Goal: Book appointment/travel/reservation

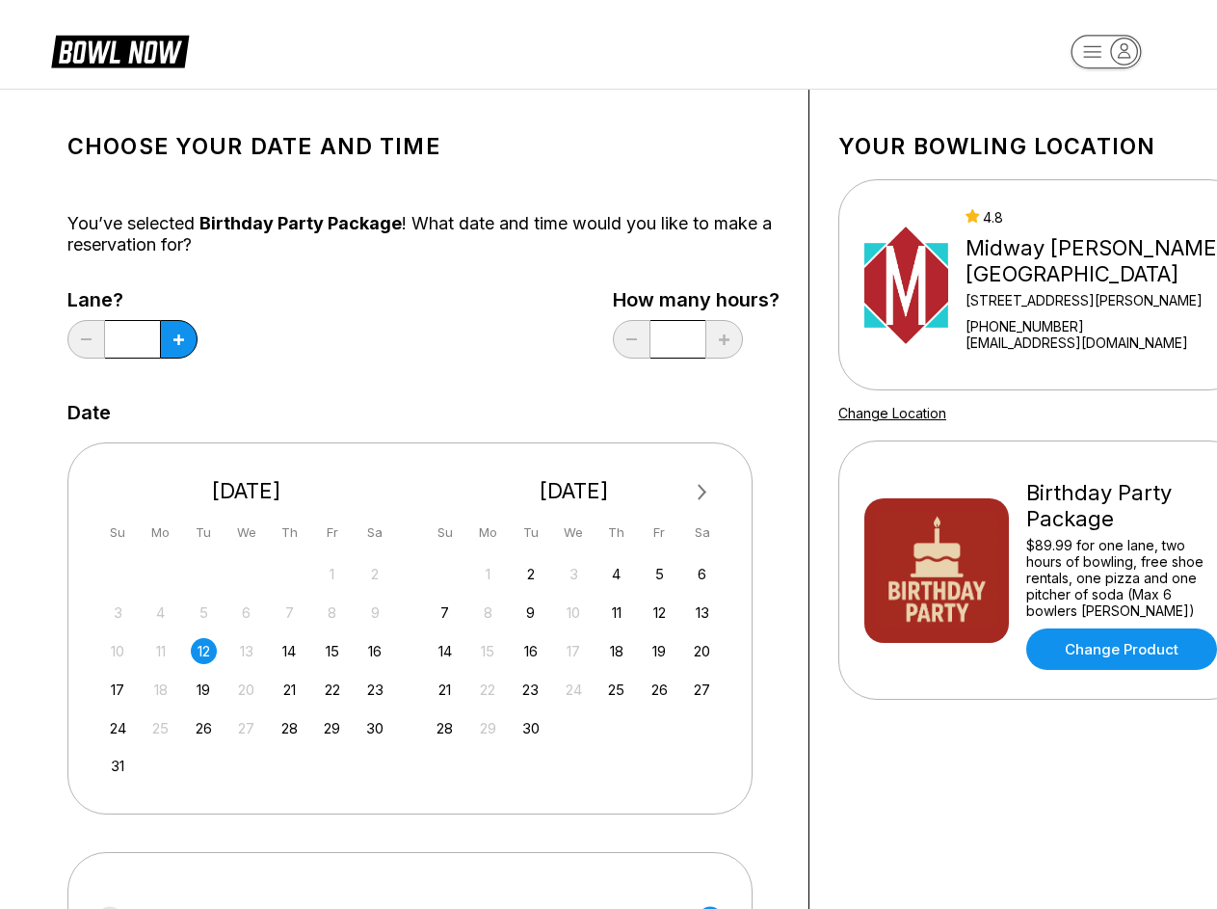
click at [608, 454] on div "Next Month [DATE] Su Mo Tu We Th Fr Sa 27 28 29 30 31 1 2 3 4 5 6 7 8 9 10 11 1…" at bounding box center [409, 627] width 685 height 371
click at [178, 339] on icon at bounding box center [178, 339] width 11 height 11
type input "*"
click at [701, 492] on span "Next Month" at bounding box center [701, 492] width 0 height 22
click at [332, 573] on div "5" at bounding box center [332, 574] width 26 height 26
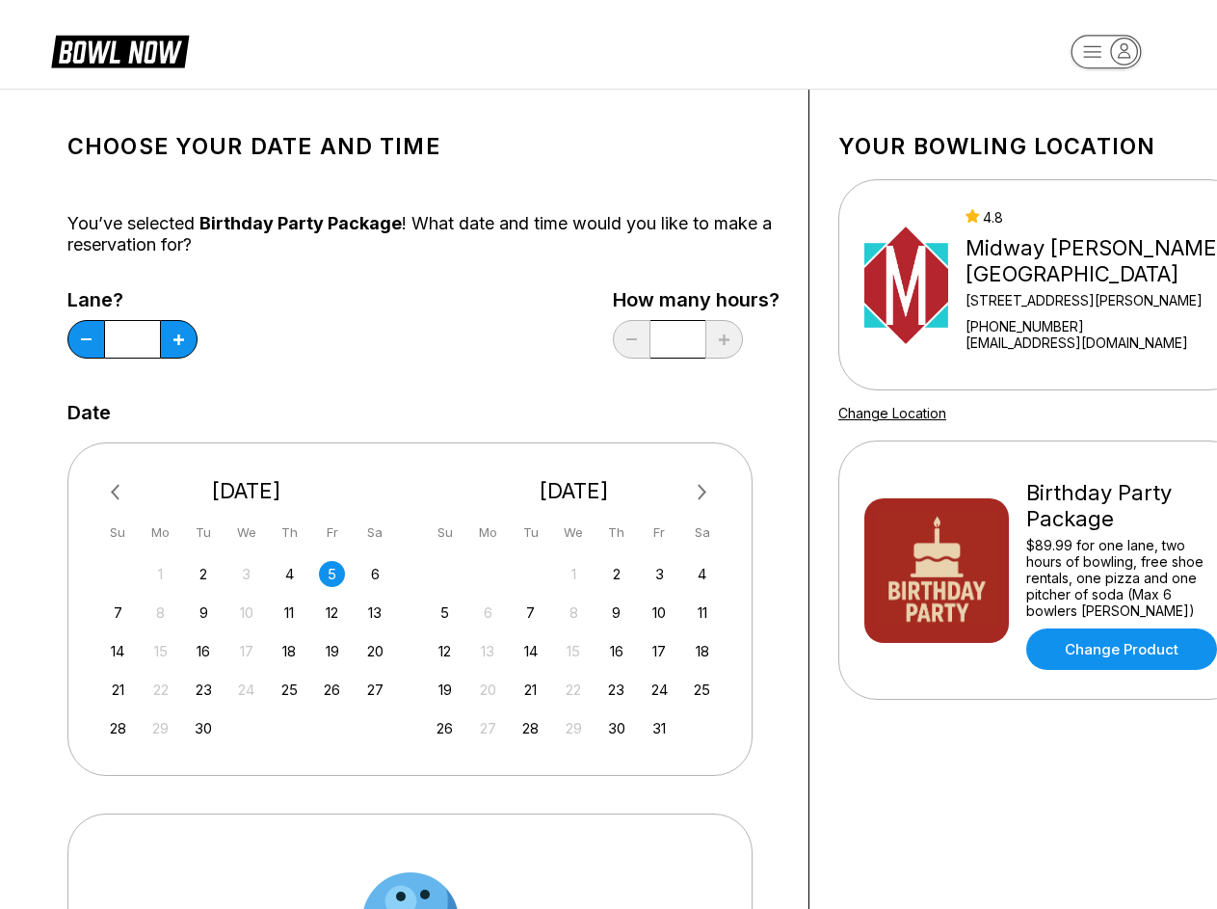
click at [375, 573] on div "6" at bounding box center [375, 574] width 26 height 26
click at [118, 612] on div "7" at bounding box center [118, 612] width 26 height 26
click at [160, 612] on div "8" at bounding box center [160, 612] width 26 height 26
